Goal: Task Accomplishment & Management: Use online tool/utility

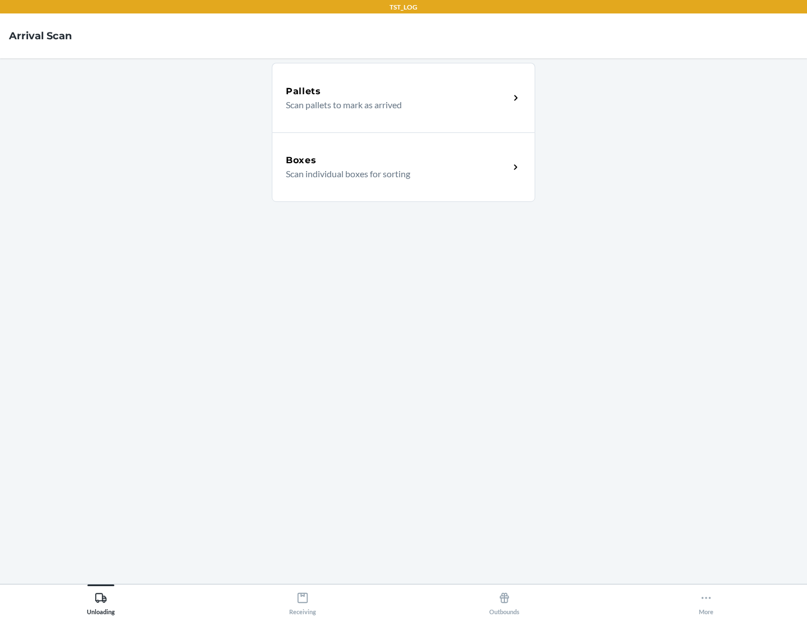
click at [397, 160] on div "Boxes" at bounding box center [398, 160] width 224 height 13
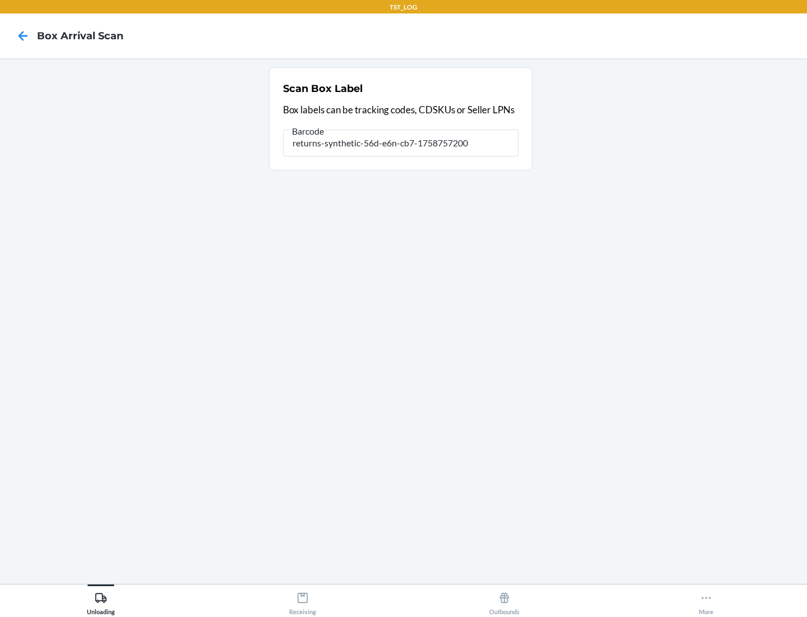
type input "returns-synthetic-56d-e6n-cb7-1758757200"
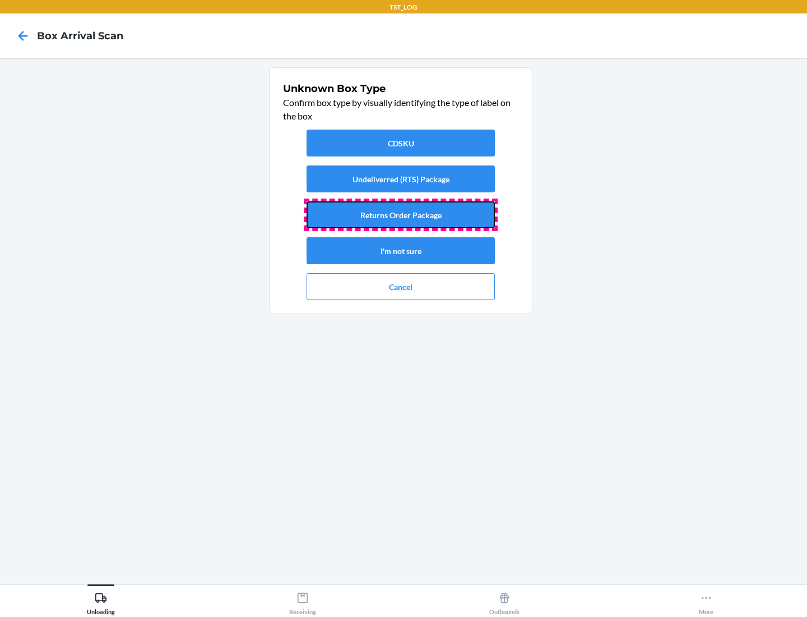
click at [401, 215] on button "Returns Order Package" at bounding box center [401, 214] width 188 height 27
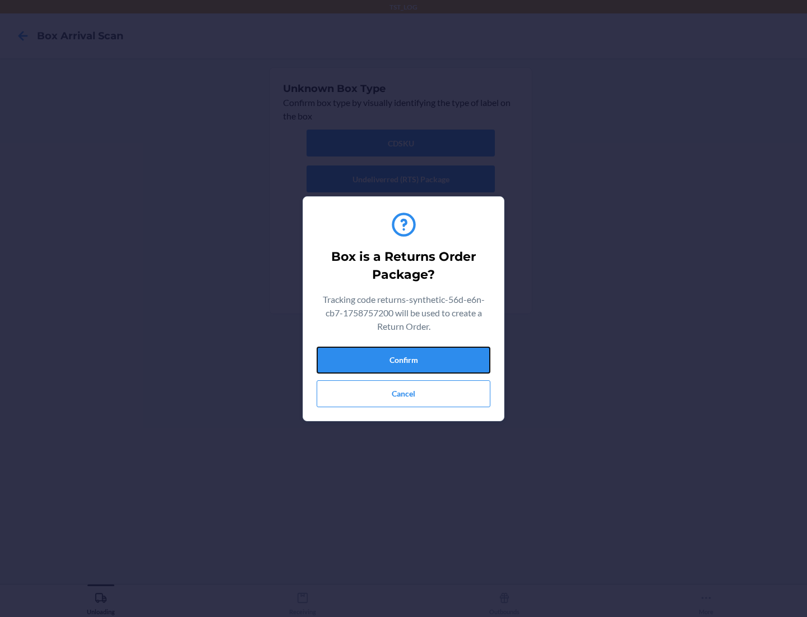
click at [404, 359] on button "Confirm" at bounding box center [404, 359] width 174 height 27
